Goal: Information Seeking & Learning: Learn about a topic

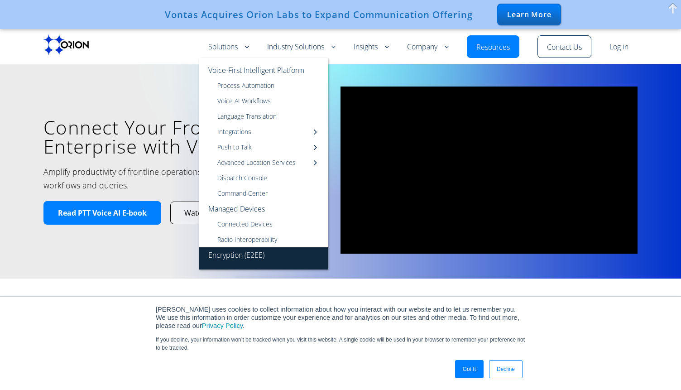
click at [221, 256] on link "Encryption (E2EE)" at bounding box center [263, 258] width 129 height 22
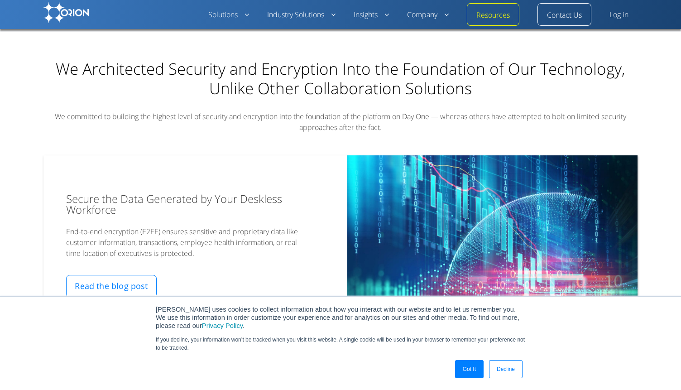
scroll to position [321, 0]
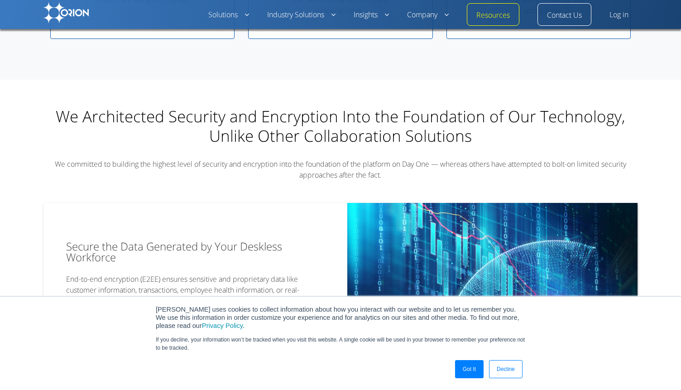
click at [328, 173] on span "We committed to building the highest level of security and encryption into the …" at bounding box center [341, 169] width 572 height 21
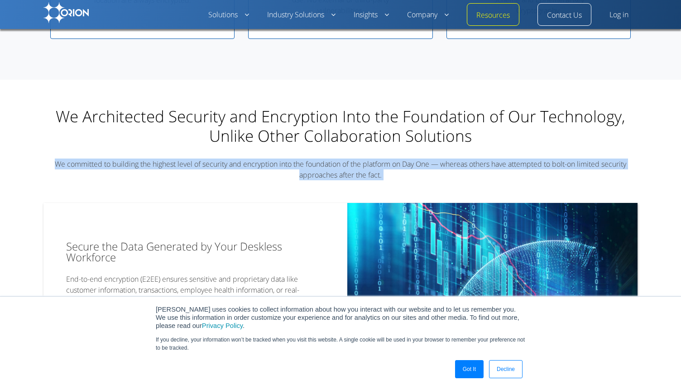
click at [328, 173] on span "We committed to building the highest level of security and encryption into the …" at bounding box center [341, 169] width 572 height 21
copy div "We committed to building the highest level of security and encryption into the …"
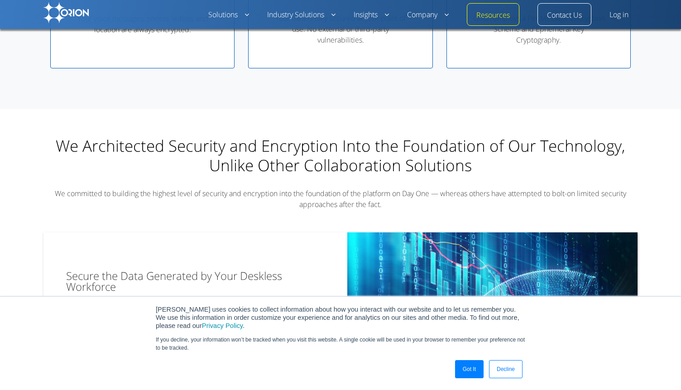
scroll to position [336, 0]
